Goal: Task Accomplishment & Management: Use online tool/utility

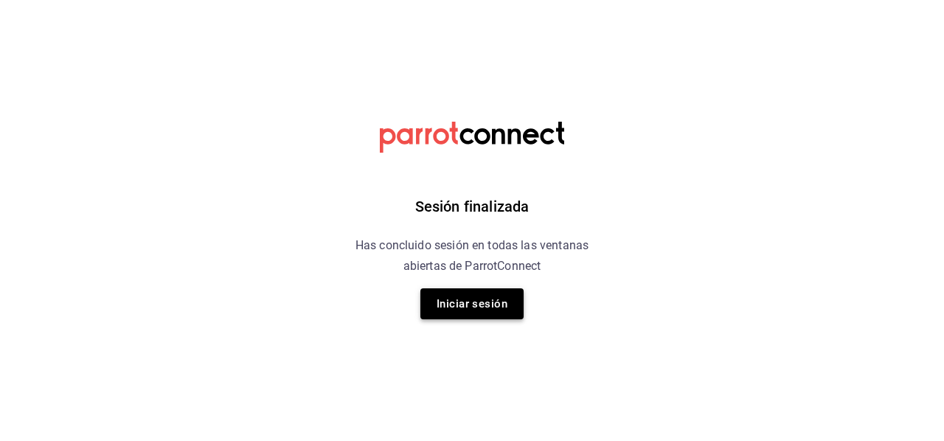
click at [467, 306] on button "Iniciar sesión" at bounding box center [471, 303] width 103 height 31
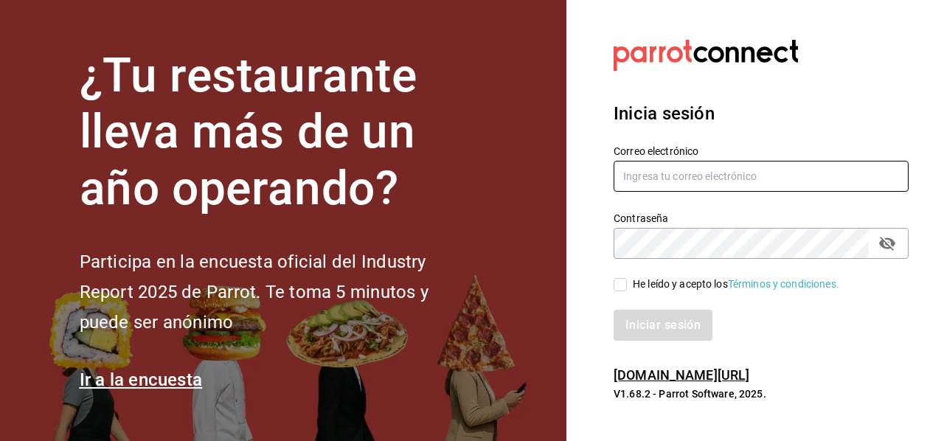
click at [687, 176] on input "text" at bounding box center [760, 176] width 295 height 31
type input "M"
type input "[PERSON_NAME][EMAIL_ADDRESS][PERSON_NAME][DOMAIN_NAME]"
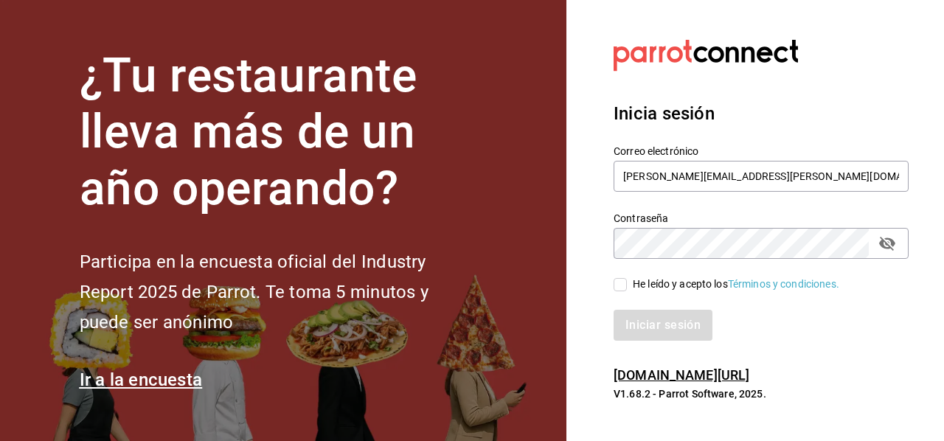
click at [872, 358] on div "Inicia sesión Correo electrónico manuel.mendoza@grupocosteno.com Contraseña Con…" at bounding box center [760, 221] width 295 height 277
click at [628, 278] on span "He leído y acepto los Términos y condiciones." at bounding box center [733, 284] width 212 height 15
click at [627, 278] on input "He leído y acepto los Términos y condiciones." at bounding box center [619, 284] width 13 height 13
checkbox input "true"
click at [654, 315] on button "Iniciar sesión" at bounding box center [663, 325] width 100 height 31
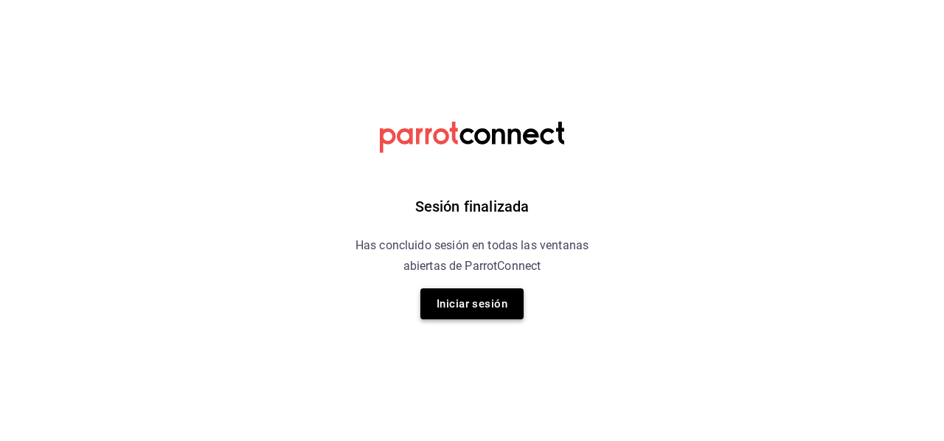
click at [480, 294] on button "Iniciar sesión" at bounding box center [471, 303] width 103 height 31
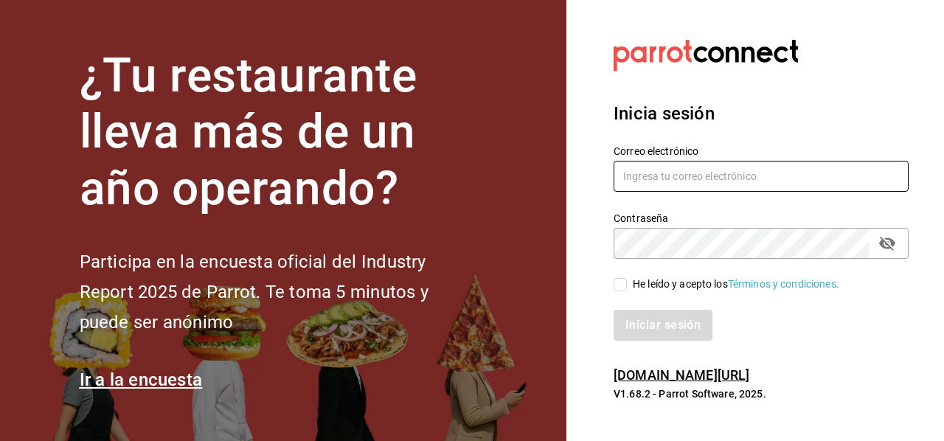
click at [712, 185] on input "text" at bounding box center [760, 176] width 295 height 31
type input "[PERSON_NAME][EMAIL_ADDRESS][PERSON_NAME][DOMAIN_NAME]"
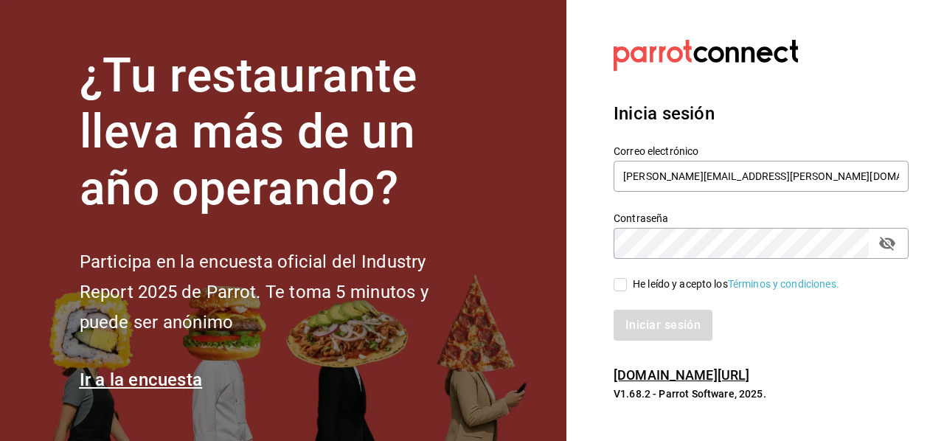
click at [897, 249] on button "passwordField" at bounding box center [887, 243] width 25 height 25
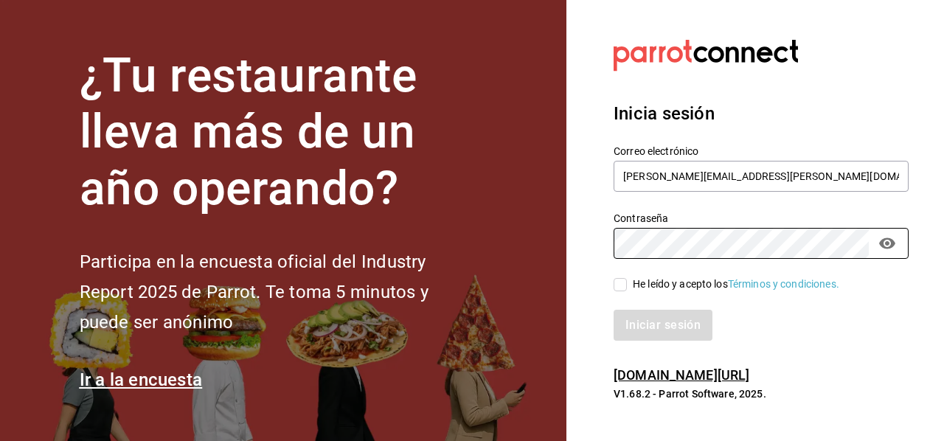
click at [835, 307] on div "Iniciar sesión" at bounding box center [752, 316] width 313 height 49
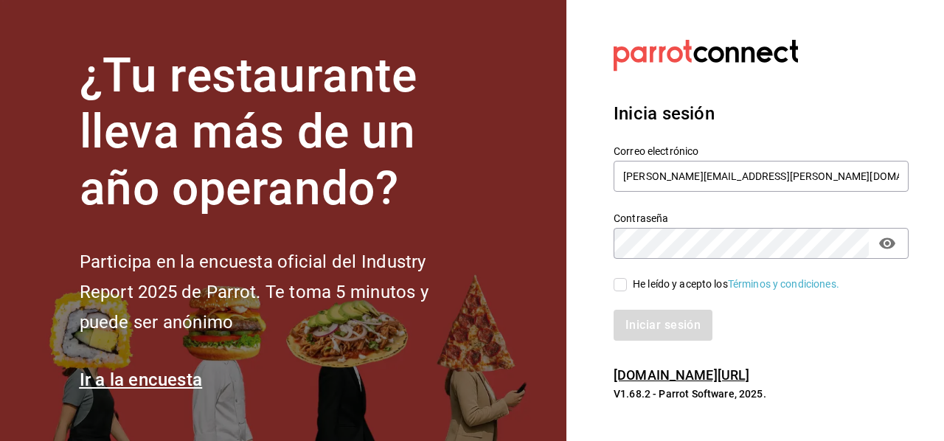
click at [618, 284] on input "He leído y acepto los Términos y condiciones." at bounding box center [619, 284] width 13 height 13
checkbox input "true"
click at [650, 322] on button "Iniciar sesión" at bounding box center [663, 325] width 100 height 31
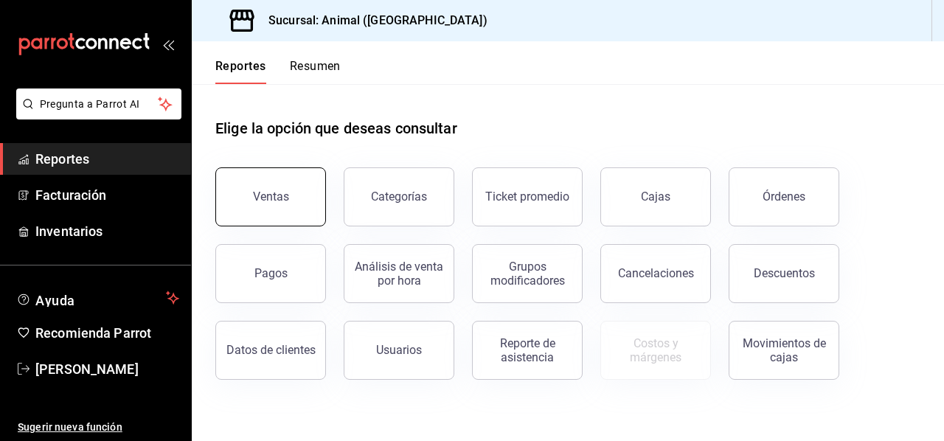
click at [271, 195] on div "Ventas" at bounding box center [271, 197] width 36 height 14
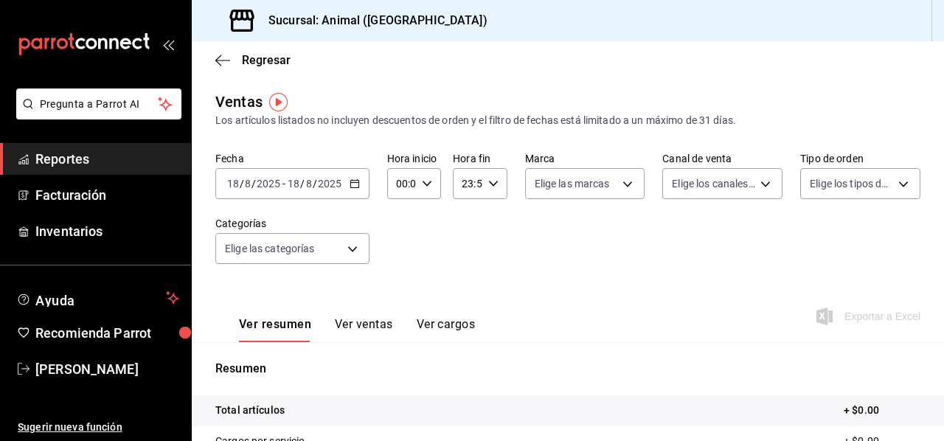
click at [351, 188] on \(Stroke\) "button" at bounding box center [354, 184] width 9 height 8
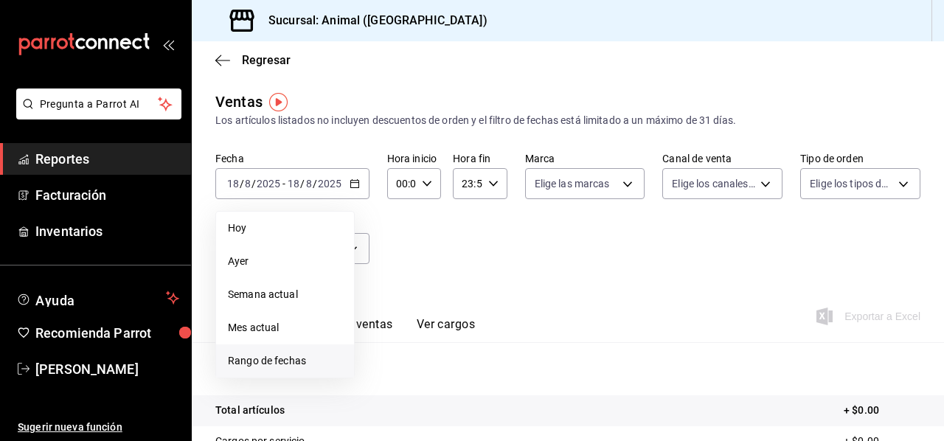
click at [279, 358] on span "Rango de fechas" at bounding box center [285, 360] width 114 height 15
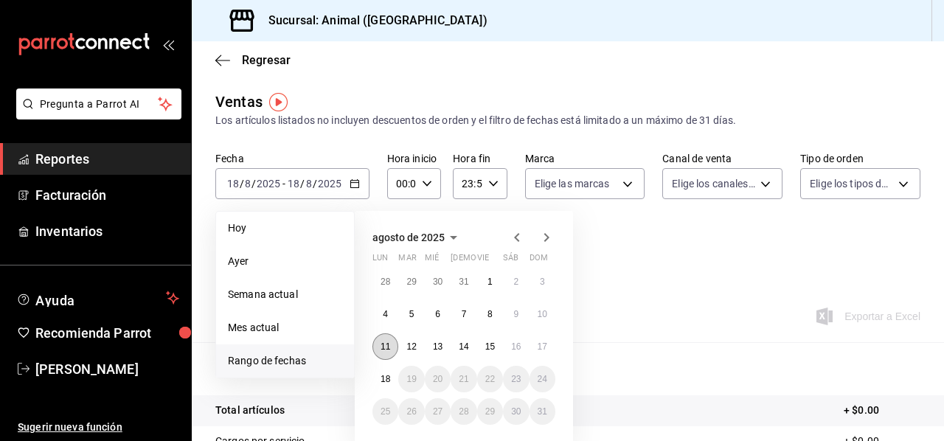
click at [383, 347] on abbr "11" at bounding box center [385, 346] width 10 height 10
click at [383, 380] on abbr "18" at bounding box center [385, 379] width 10 height 10
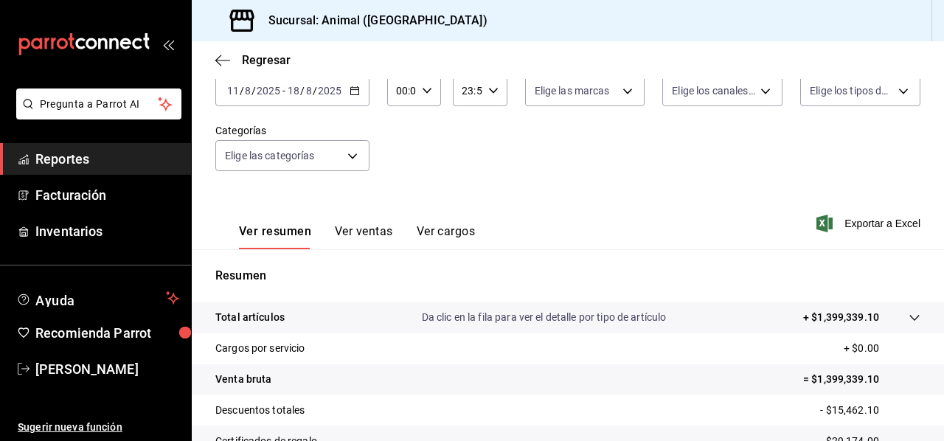
scroll to position [94, 0]
click at [855, 216] on span "Exportar a Excel" at bounding box center [869, 223] width 101 height 18
